Goal: Information Seeking & Learning: Compare options

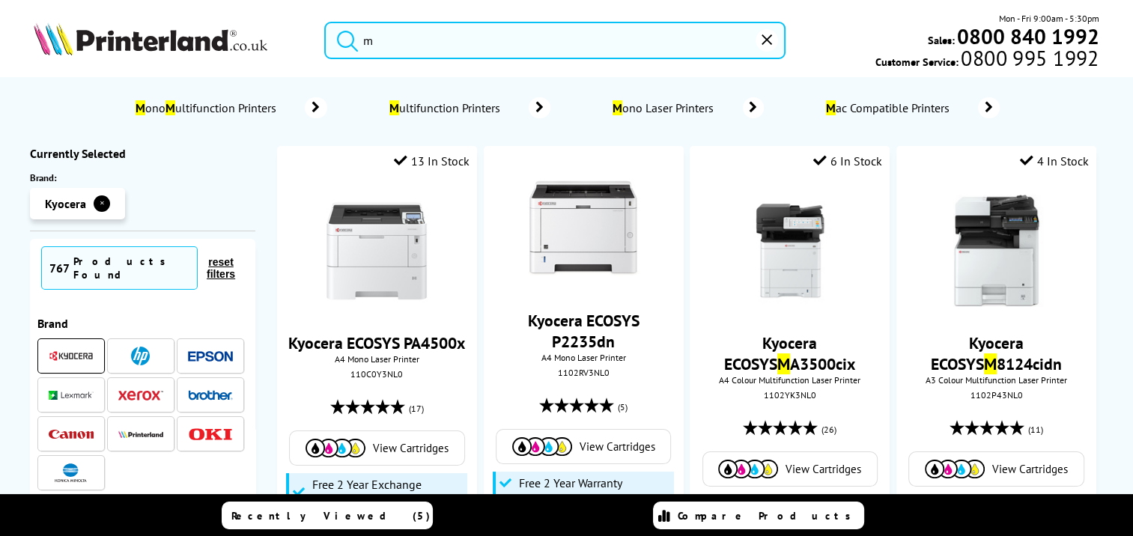
click at [767, 39] on icon "reset" at bounding box center [766, 39] width 10 height 10
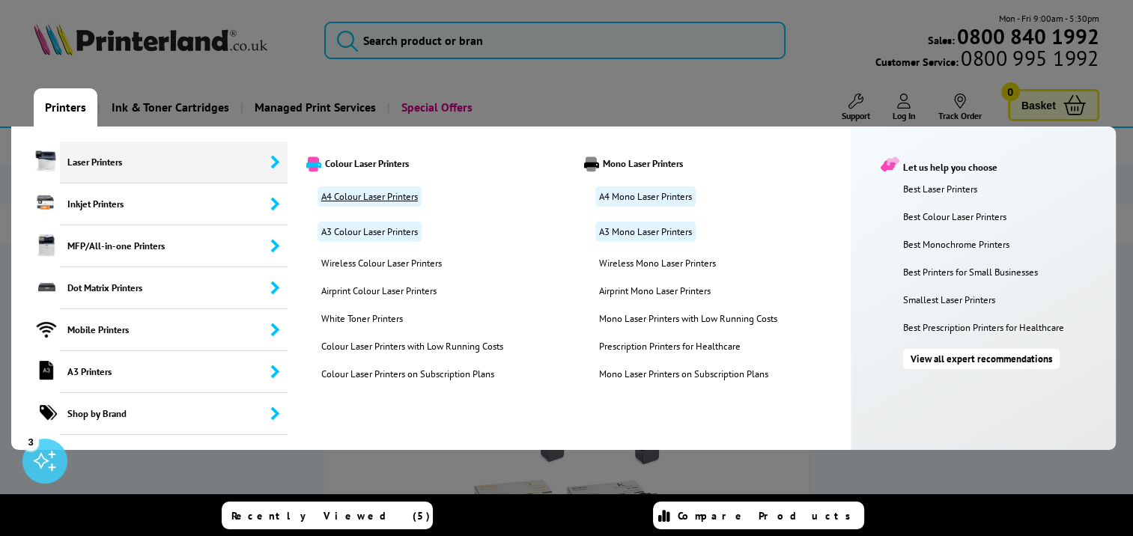
click at [367, 194] on link "A4 Colour Laser Printers" at bounding box center [369, 196] width 104 height 20
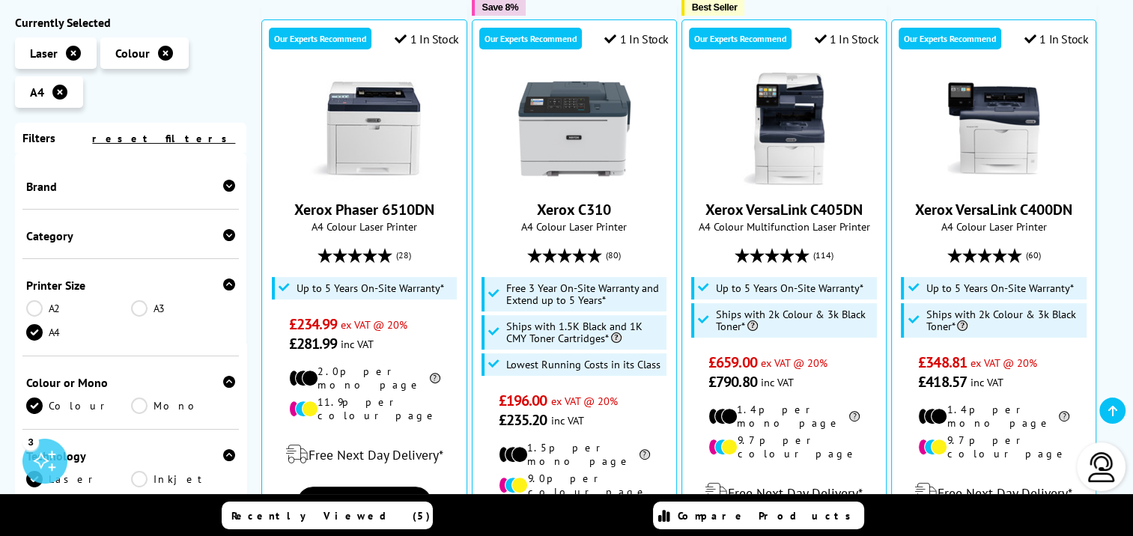
scroll to position [374, 0]
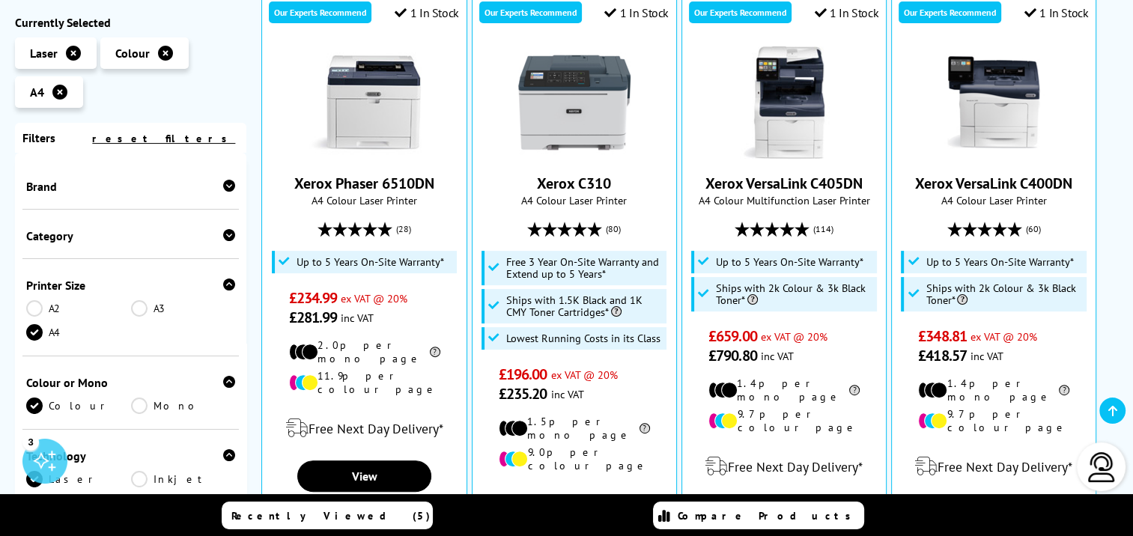
click at [66, 183] on div "Brand" at bounding box center [130, 186] width 209 height 15
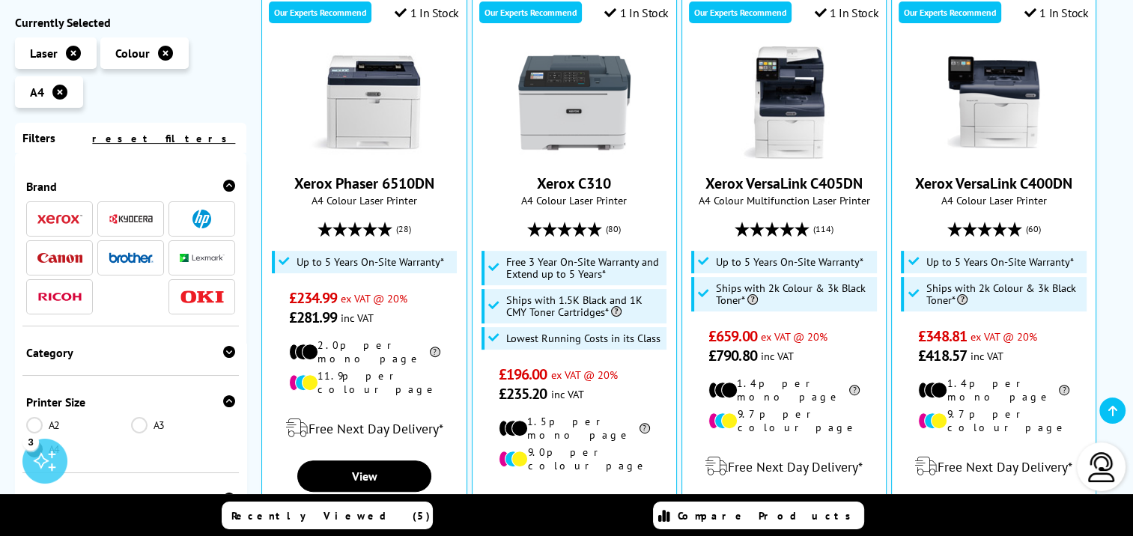
click at [126, 221] on img at bounding box center [131, 218] width 45 height 11
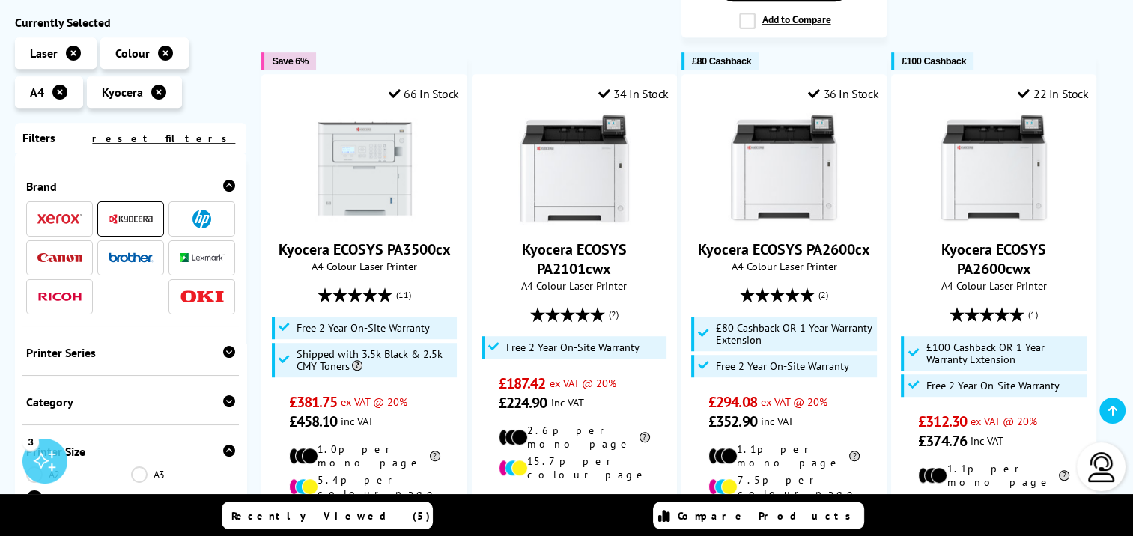
scroll to position [898, 0]
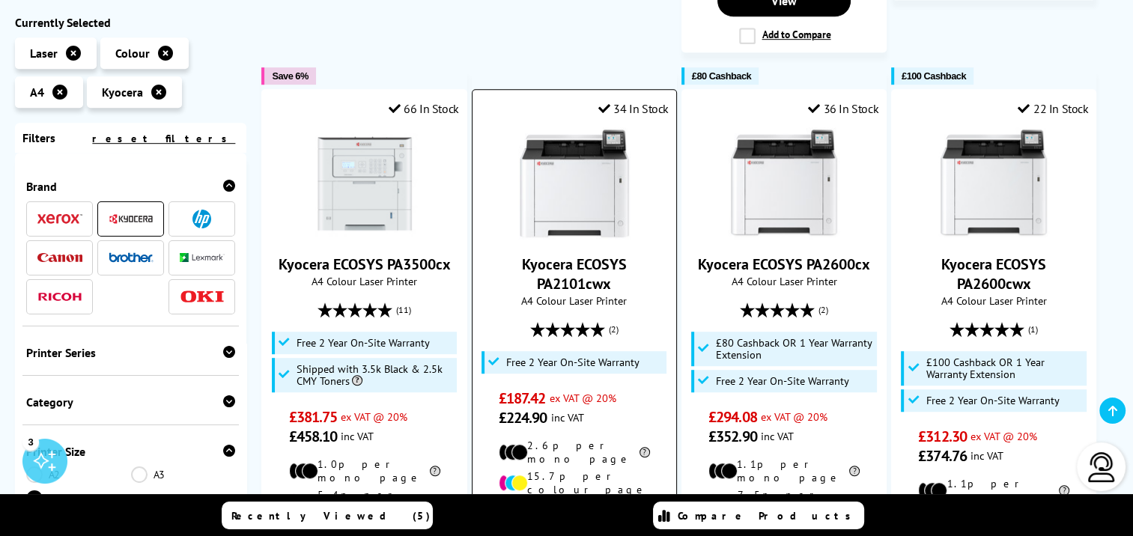
click at [571, 225] on div "Kyocera ECOSYS PA2101cwx A4 Colour Laser Printer (2) £187.42" at bounding box center [574, 277] width 189 height 300
click at [570, 186] on img at bounding box center [574, 183] width 112 height 112
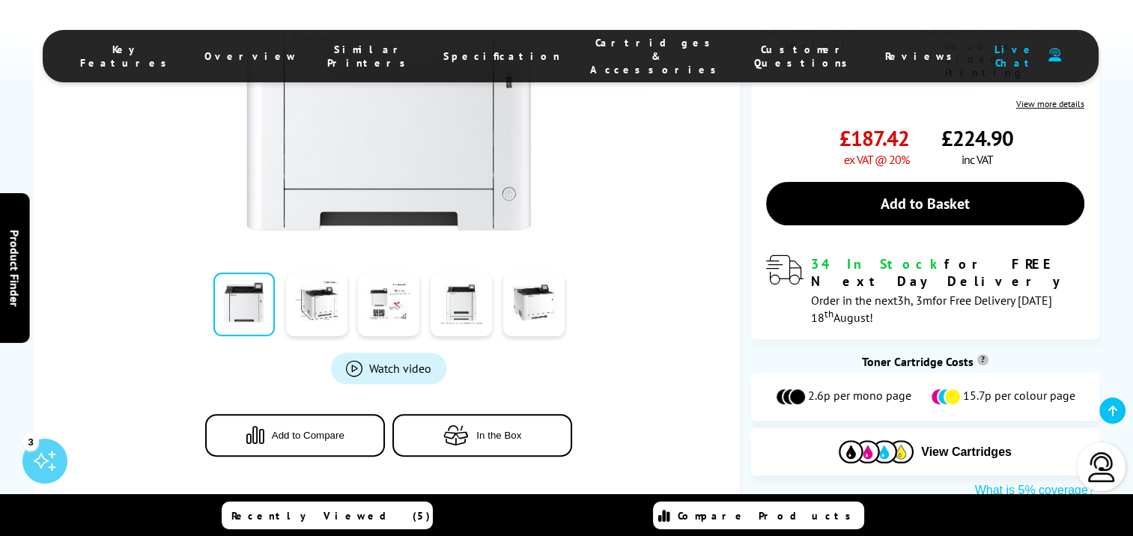
scroll to position [374, 0]
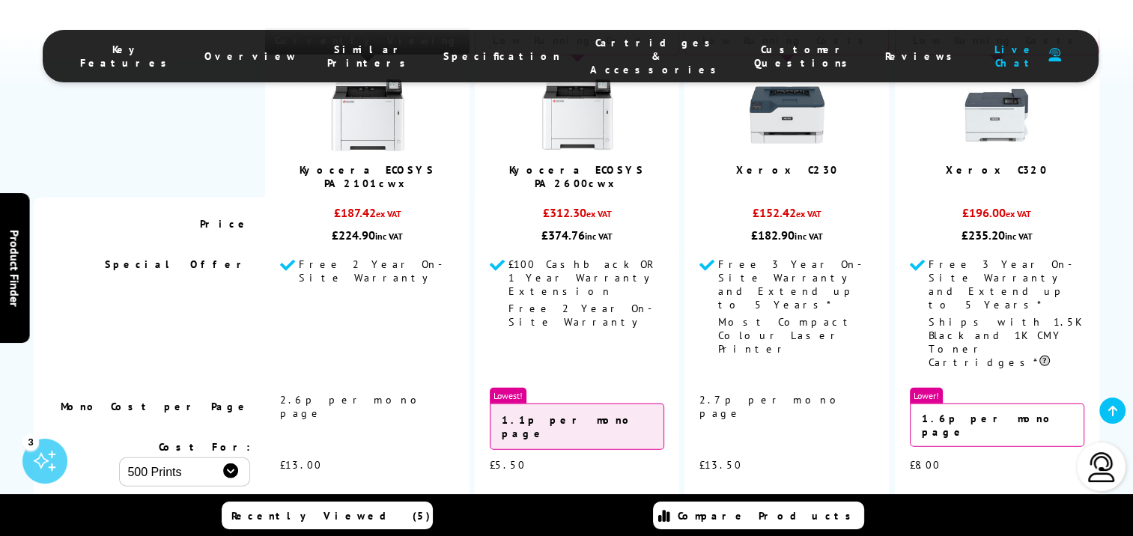
scroll to position [3949, 0]
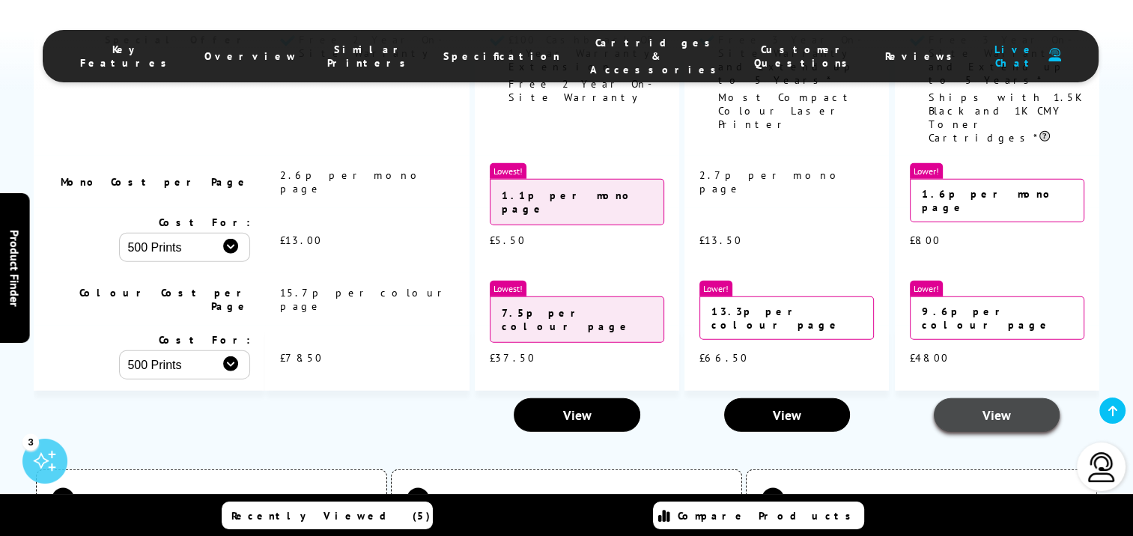
click at [997, 406] on span "View" at bounding box center [996, 414] width 28 height 17
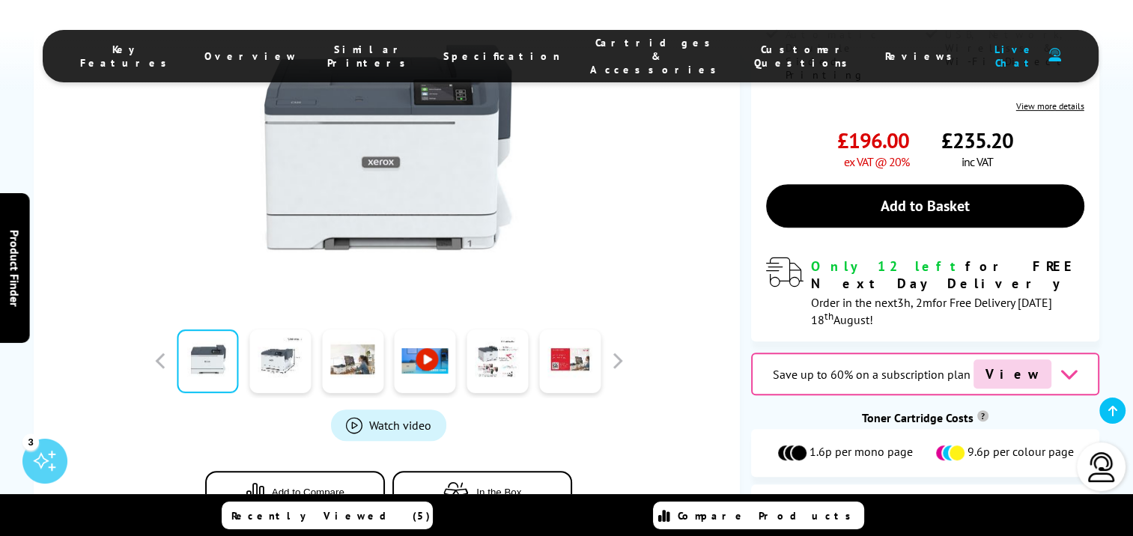
scroll to position [524, 0]
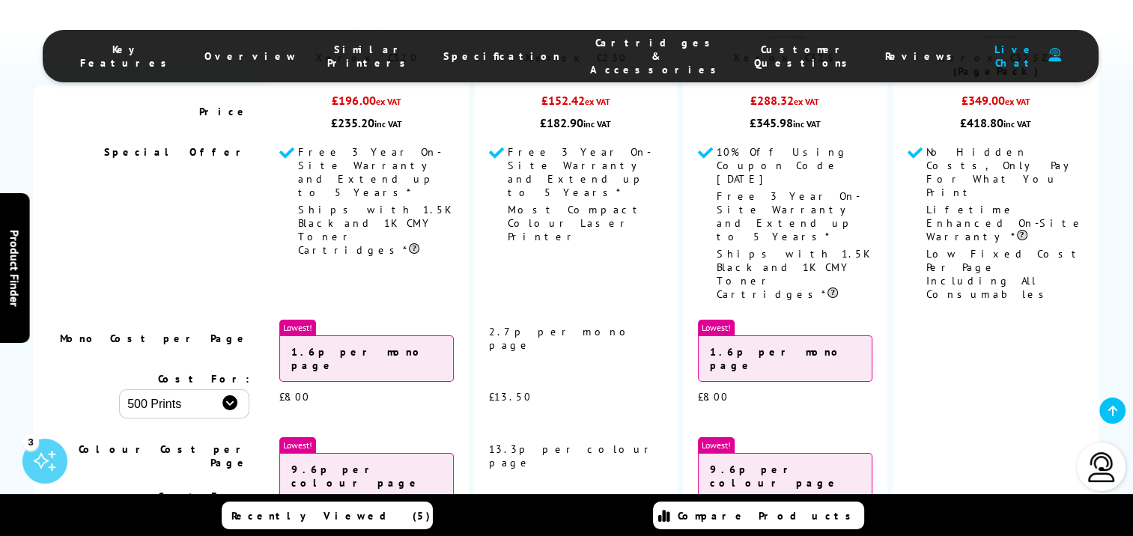
scroll to position [5311, 0]
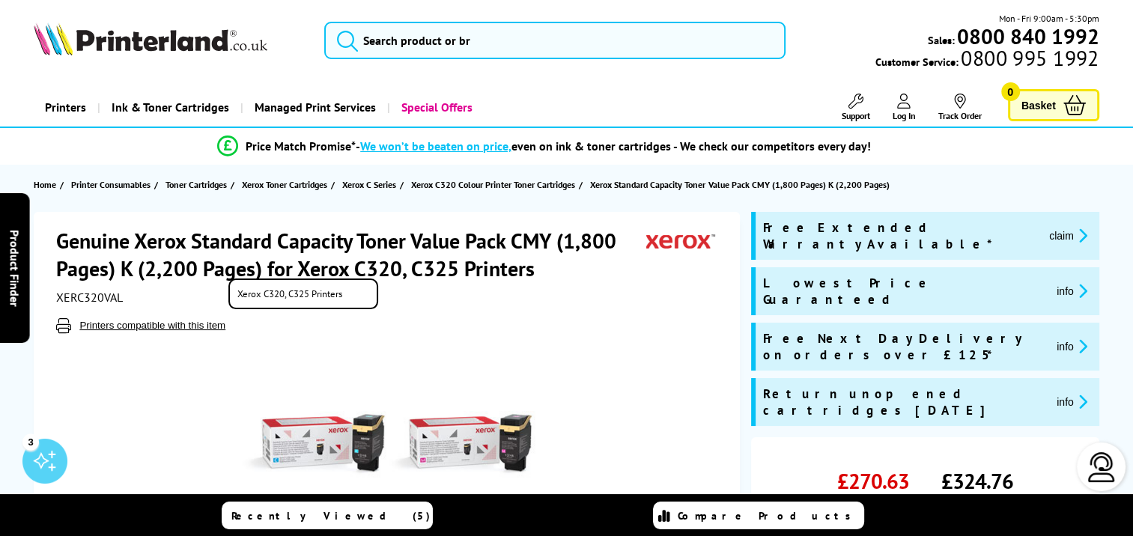
click at [204, 323] on button "Printers compatible with this item" at bounding box center [152, 325] width 155 height 13
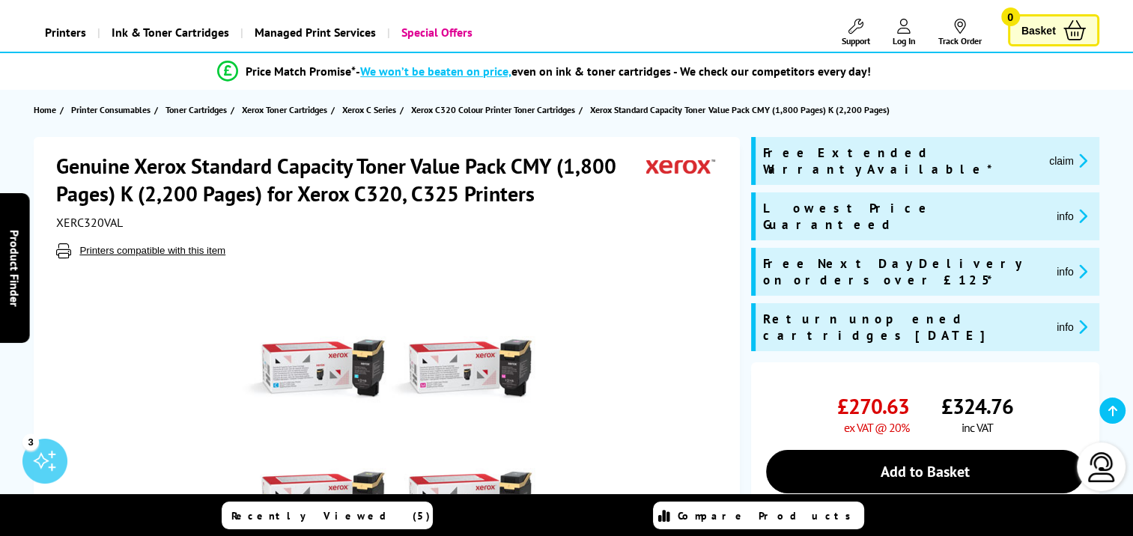
scroll to position [150, 0]
